Goal: Understand site structure: Understand site structure

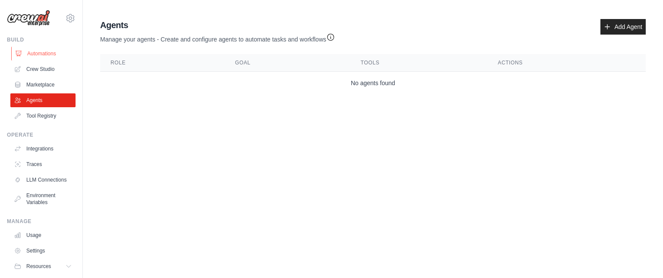
click at [34, 54] on link "Automations" at bounding box center [43, 54] width 65 height 14
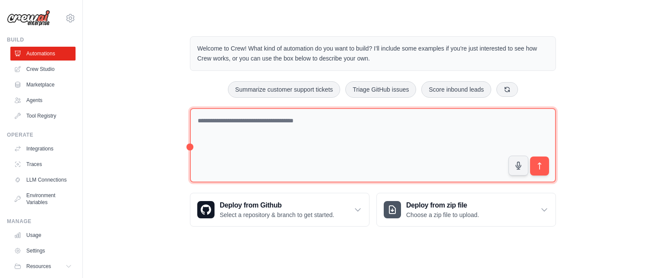
drag, startPoint x: 197, startPoint y: 117, endPoint x: 333, endPoint y: 121, distance: 136.5
click at [333, 121] on textarea at bounding box center [373, 145] width 366 height 75
click at [240, 130] on textarea at bounding box center [373, 145] width 366 height 75
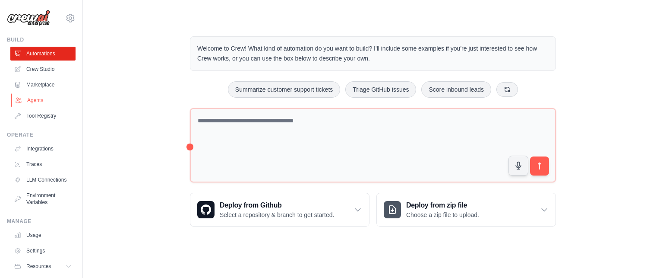
click at [33, 101] on link "Agents" at bounding box center [43, 100] width 65 height 14
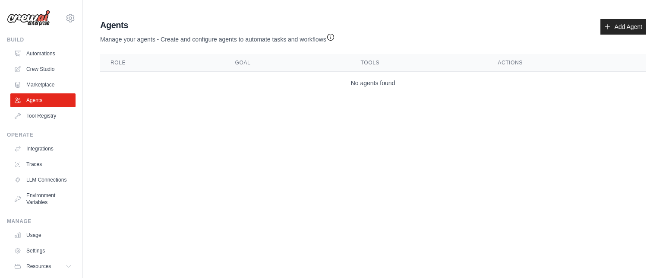
click at [367, 89] on td "No agents found" at bounding box center [373, 83] width 546 height 23
click at [123, 67] on th "Role" at bounding box center [162, 63] width 125 height 18
click at [119, 59] on th "Role" at bounding box center [162, 63] width 125 height 18
click at [244, 68] on th "Goal" at bounding box center [288, 63] width 126 height 18
click at [389, 76] on td "No agents found" at bounding box center [373, 83] width 546 height 23
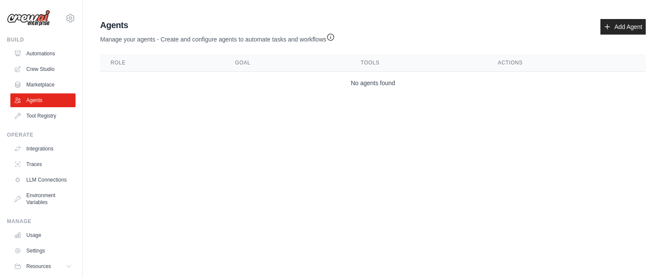
click at [500, 58] on th "Actions" at bounding box center [566, 63] width 158 height 18
click at [42, 149] on link "Integrations" at bounding box center [43, 149] width 65 height 14
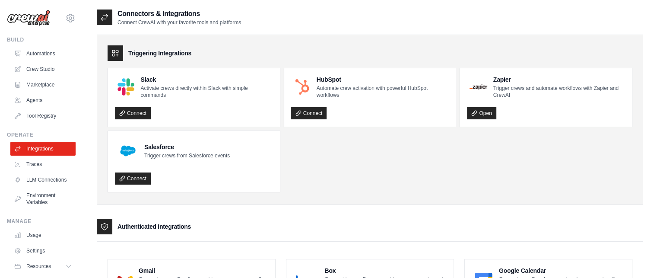
click at [506, 79] on h4 "Zapier" at bounding box center [559, 79] width 132 height 9
click at [43, 53] on link "Automations" at bounding box center [43, 54] width 65 height 14
